Goal: Information Seeking & Learning: Learn about a topic

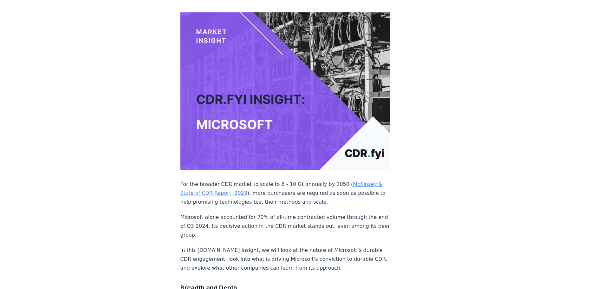
scroll to position [63, 0]
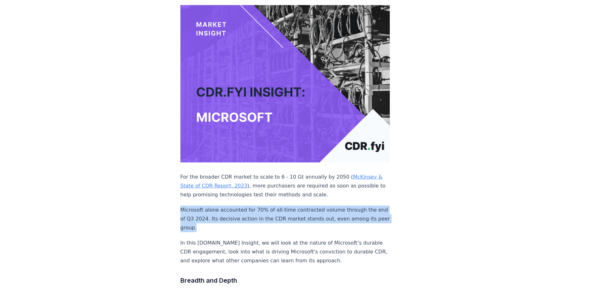
drag, startPoint x: 181, startPoint y: 190, endPoint x: 217, endPoint y: 210, distance: 41.3
click at [217, 210] on p "Microsoft alone accounted for 70% of all-time contracted volume through the end…" at bounding box center [285, 218] width 210 height 27
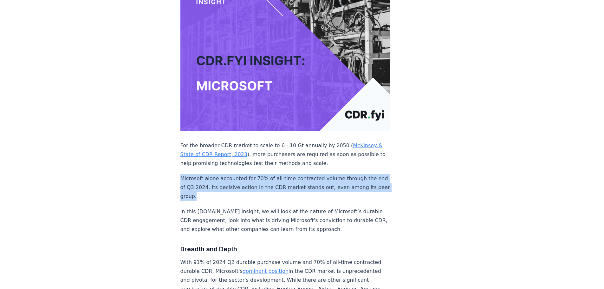
scroll to position [95, 0]
click at [184, 176] on p "Microsoft alone accounted for 70% of all-time contracted volume through the end…" at bounding box center [285, 187] width 210 height 27
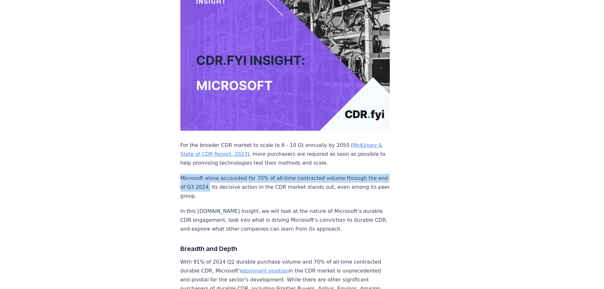
drag, startPoint x: 181, startPoint y: 157, endPoint x: 217, endPoint y: 167, distance: 37.4
click at [217, 174] on p "Microsoft alone accounted for 70% of all-time contracted volume through the end…" at bounding box center [285, 187] width 210 height 27
copy p "Microsoft alone accounted for 70% of all-time contracted volume through the end…"
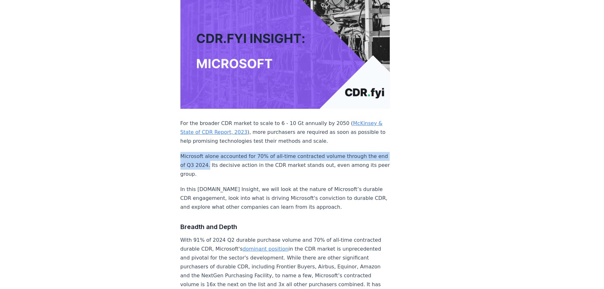
scroll to position [127, 0]
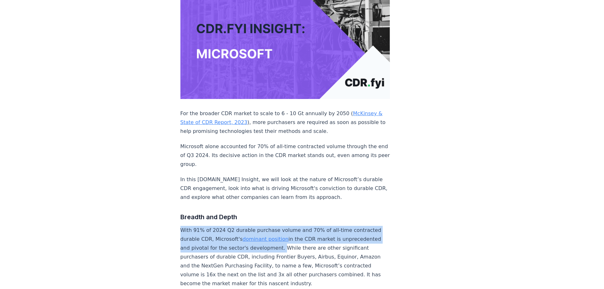
drag, startPoint x: 274, startPoint y: 218, endPoint x: 172, endPoint y: 212, distance: 101.9
copy p "With 91% of 2024 Q2 durable purchase volume and 70% of all-time contracted dura…"
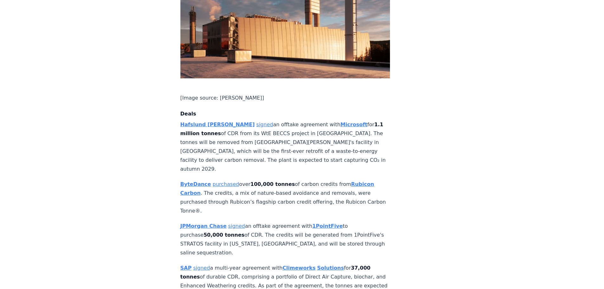
scroll to position [475, 0]
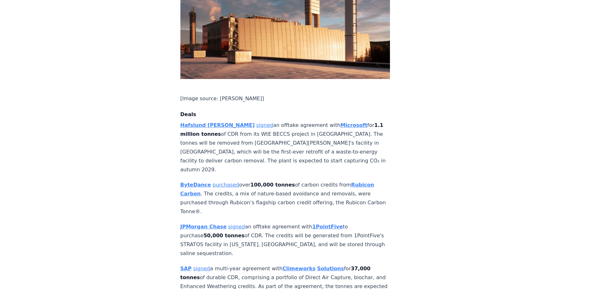
click at [340, 122] on strong "Microsoft" at bounding box center [353, 125] width 27 height 6
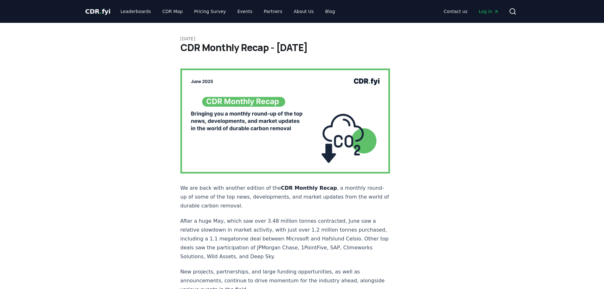
scroll to position [475, 0]
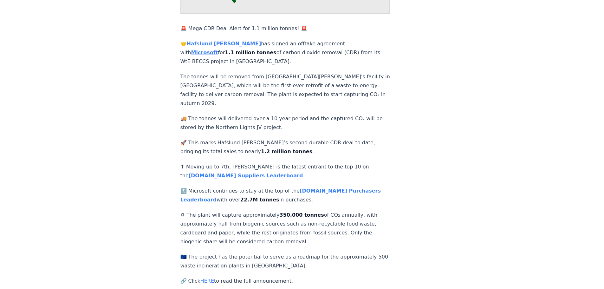
scroll to position [158, 0]
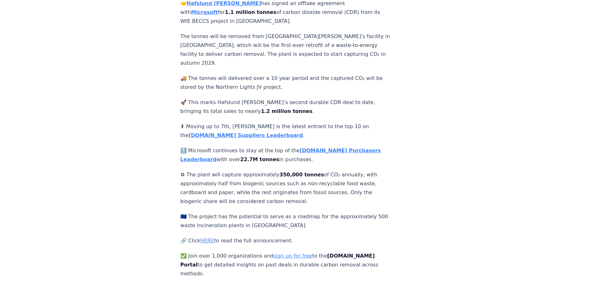
drag, startPoint x: 302, startPoint y: 146, endPoint x: 189, endPoint y: 134, distance: 113.7
click at [189, 146] on p "🔝 Microsoft continues to stay at the top of the [DOMAIN_NAME] Purchasers Leader…" at bounding box center [285, 155] width 210 height 18
copy p "icrosoft continues to stay at the top of the [DOMAIN_NAME] Purchasers Leaderboa…"
